Goal: Task Accomplishment & Management: Use online tool/utility

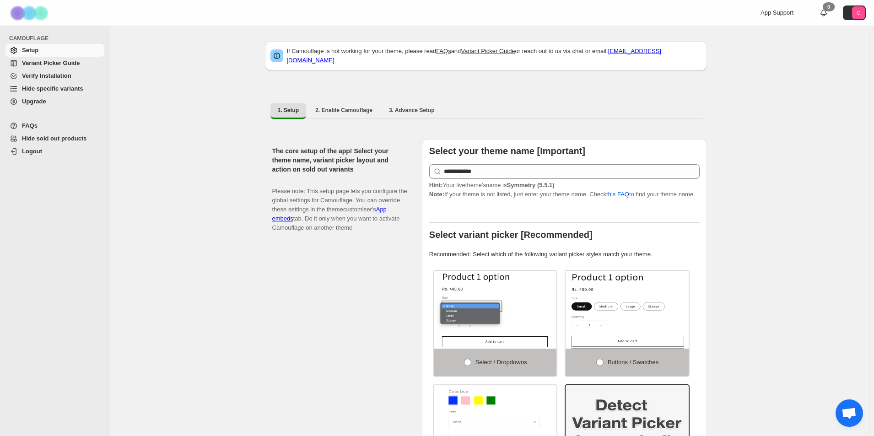
click at [43, 90] on span "Hide specific variants" at bounding box center [52, 88] width 61 height 7
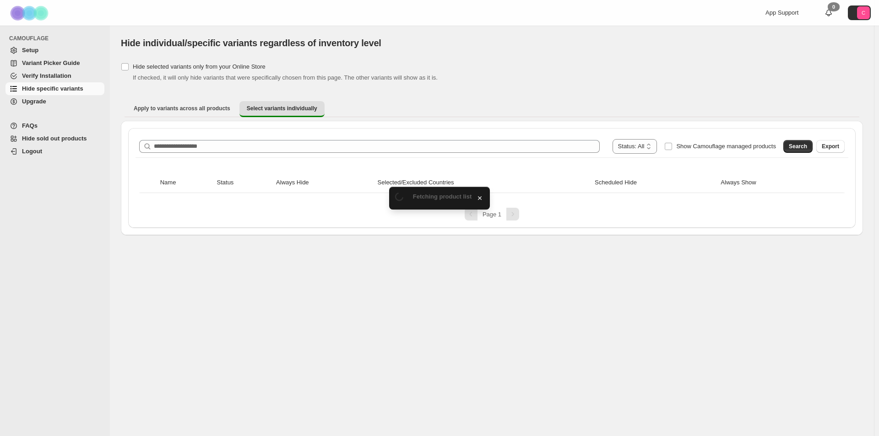
click at [152, 146] on icon at bounding box center [147, 146] width 9 height 9
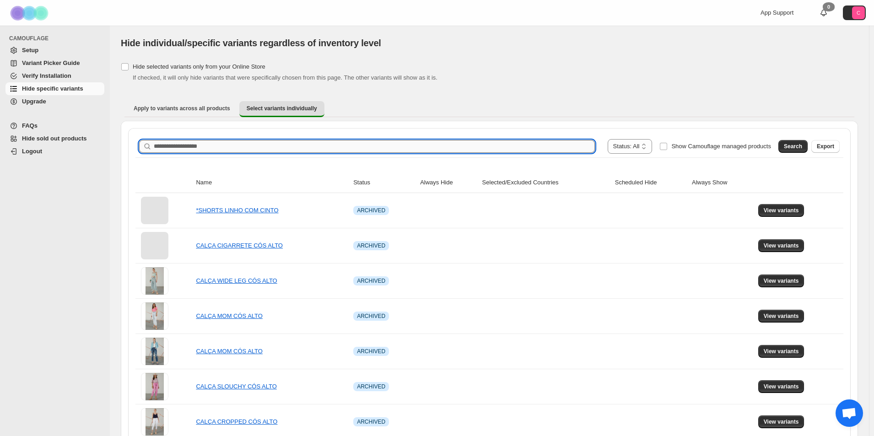
click at [168, 146] on input "Search product name" at bounding box center [374, 146] width 441 height 13
paste input "**********"
type input "**********"
click at [796, 146] on span "Search" at bounding box center [793, 146] width 18 height 7
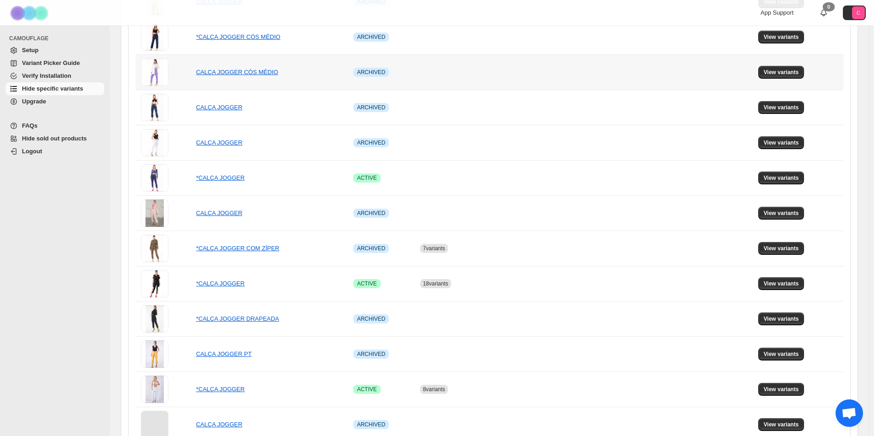
scroll to position [504, 0]
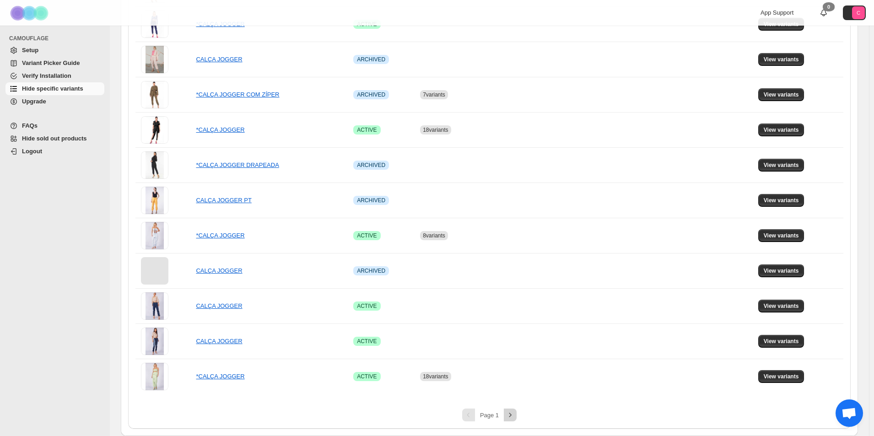
click at [514, 415] on icon "Next" at bounding box center [510, 415] width 9 height 9
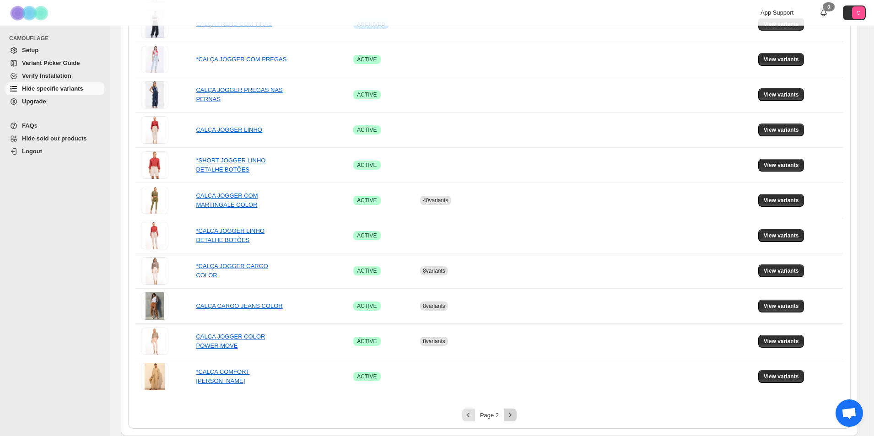
click at [508, 414] on icon "Next" at bounding box center [510, 415] width 9 height 9
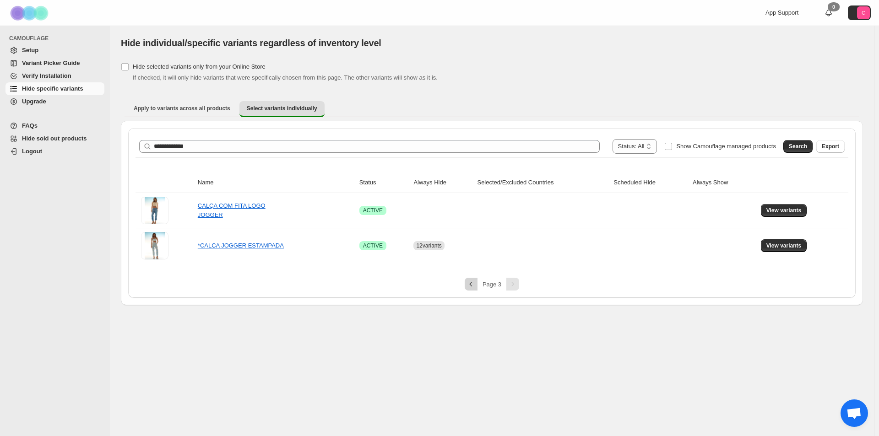
click at [470, 284] on icon "Previous" at bounding box center [470, 284] width 9 height 9
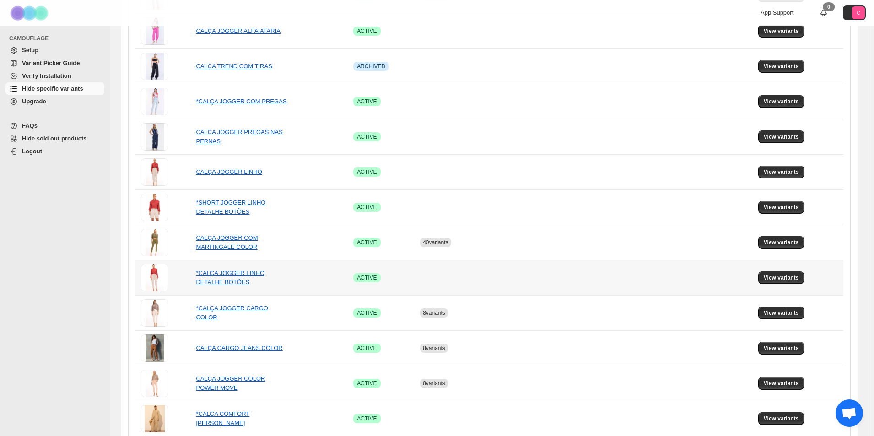
scroll to position [504, 0]
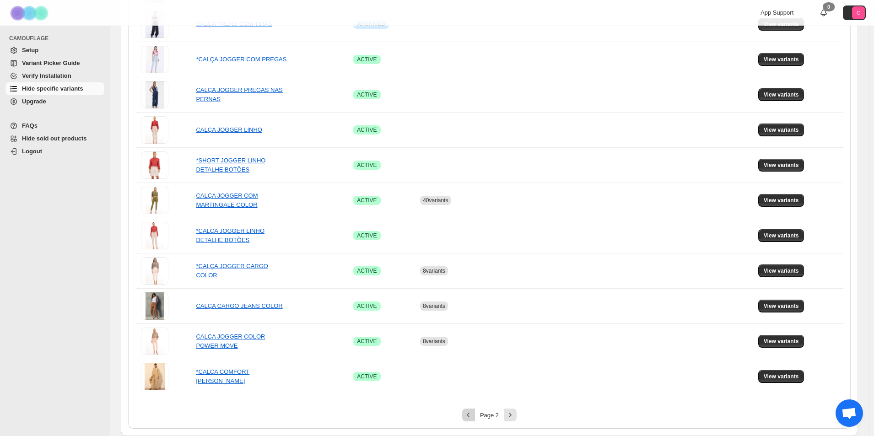
click at [471, 416] on icon "Previous" at bounding box center [468, 415] width 9 height 9
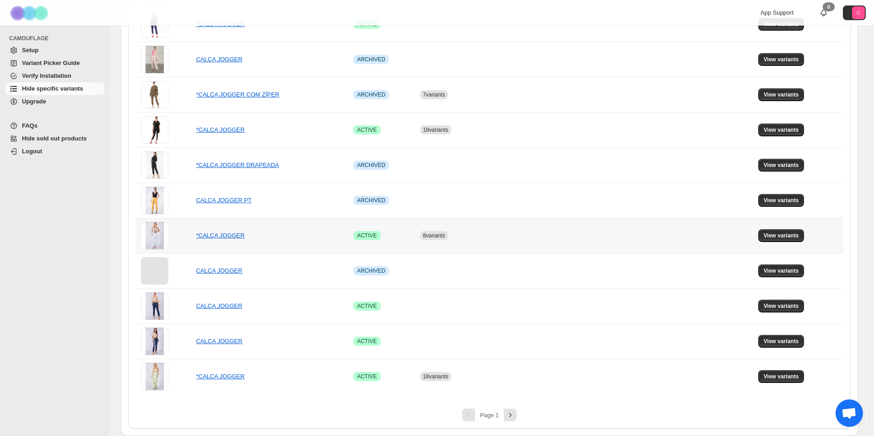
click at [486, 232] on td at bounding box center [546, 235] width 133 height 35
click at [781, 236] on span "View variants" at bounding box center [781, 235] width 35 height 7
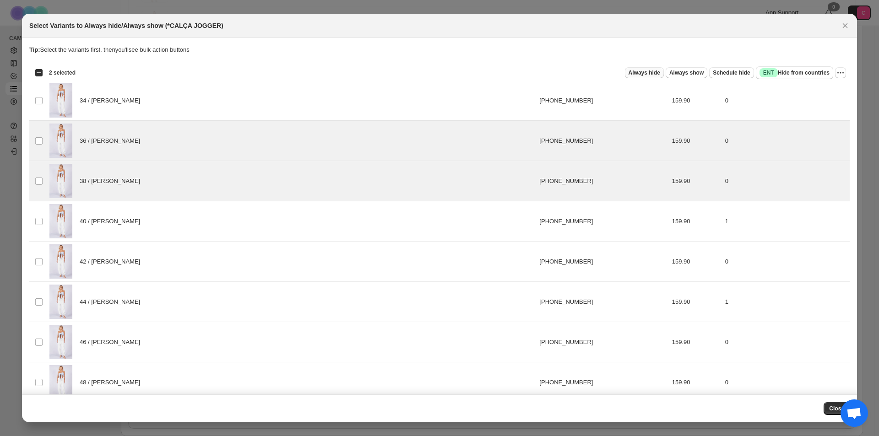
click at [648, 72] on span "Always hide" at bounding box center [644, 72] width 32 height 7
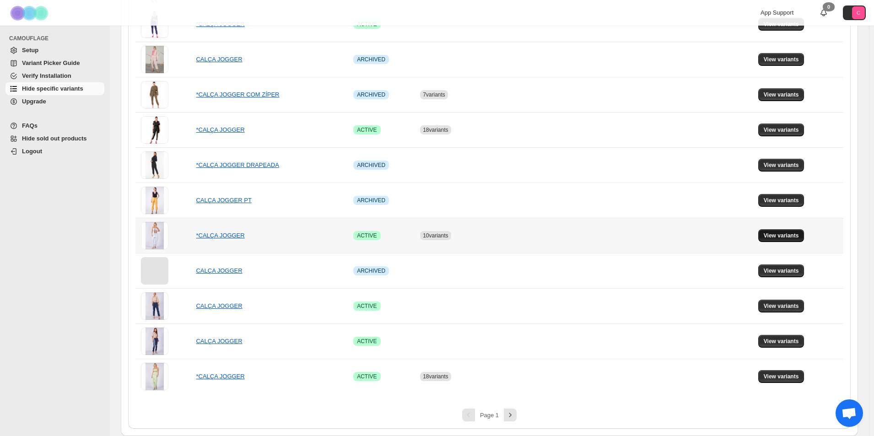
click at [779, 237] on span "View variants" at bounding box center [781, 235] width 35 height 7
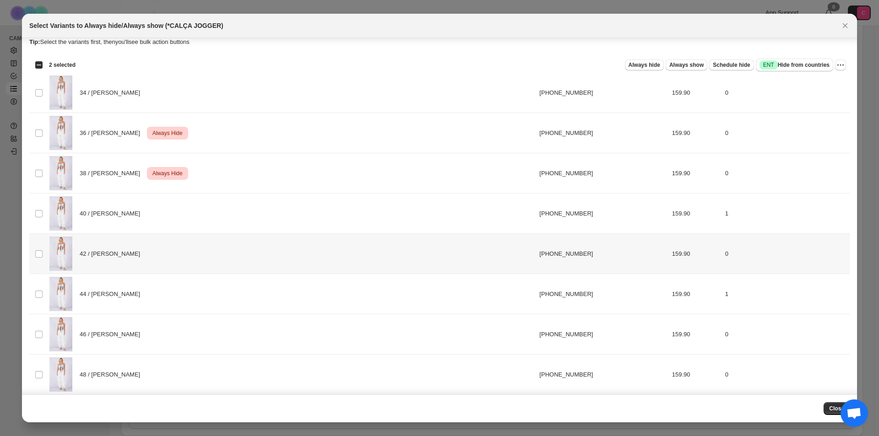
scroll to position [0, 0]
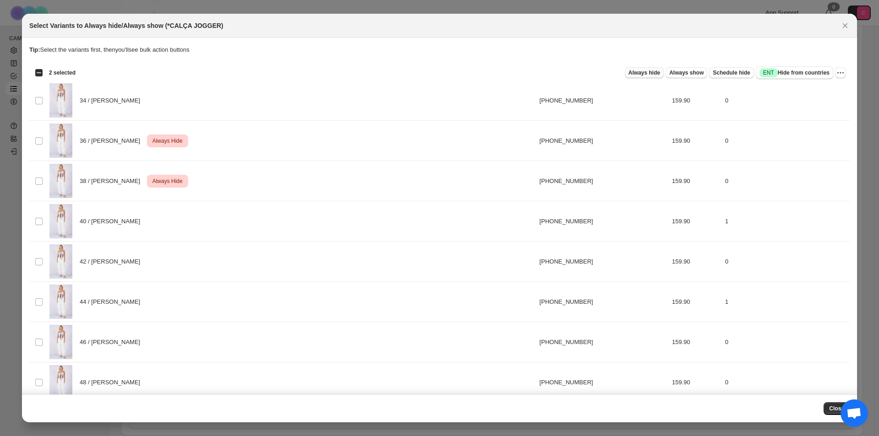
click at [643, 71] on span "Always hide" at bounding box center [644, 72] width 32 height 7
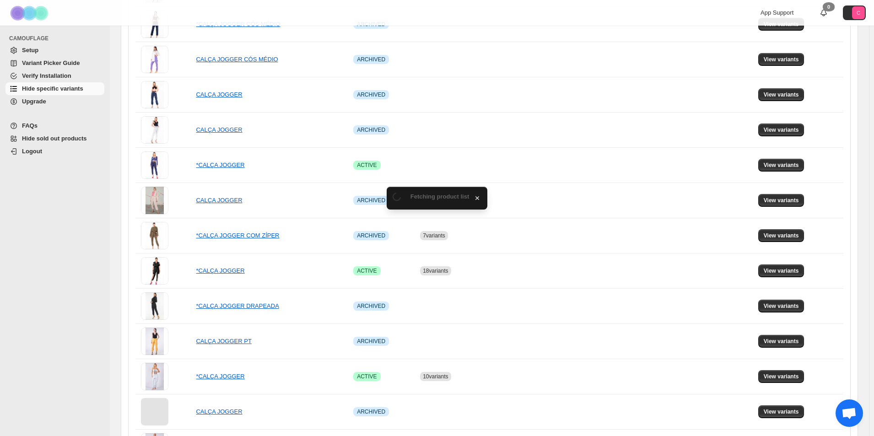
scroll to position [504, 0]
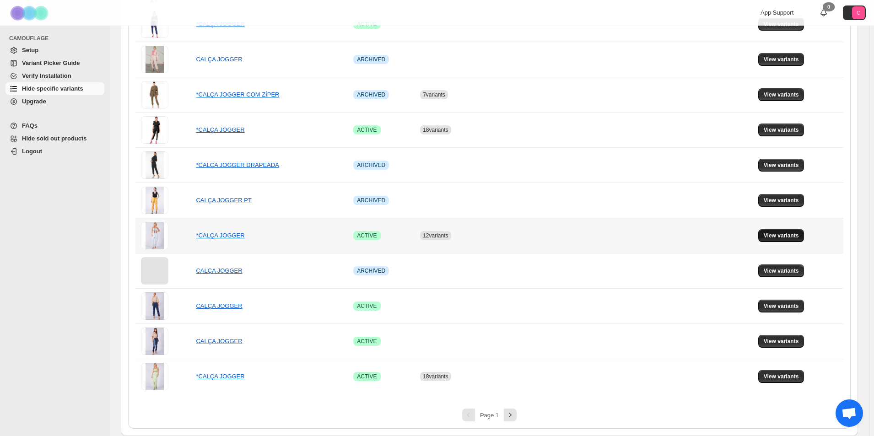
click at [771, 238] on span "View variants" at bounding box center [781, 235] width 35 height 7
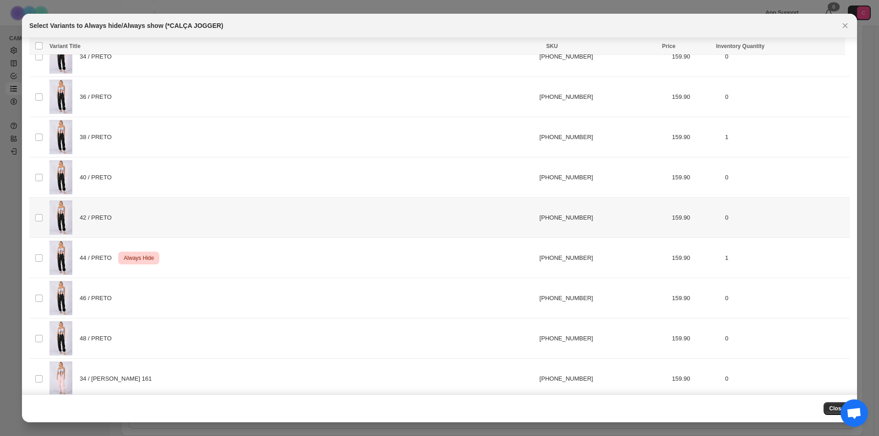
scroll to position [412, 0]
